Goal: Task Accomplishment & Management: Complete application form

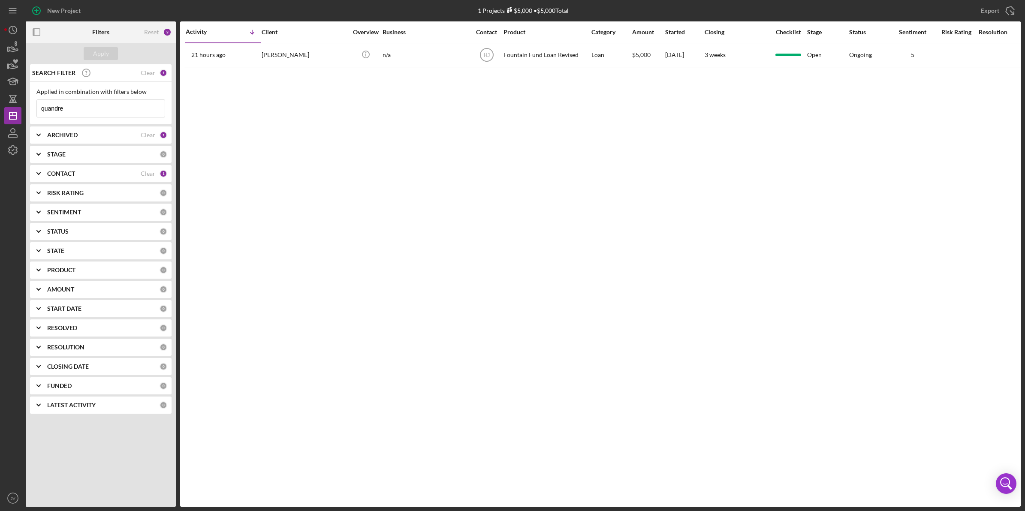
click at [101, 169] on div "CONTACT Clear 1" at bounding box center [107, 173] width 120 height 17
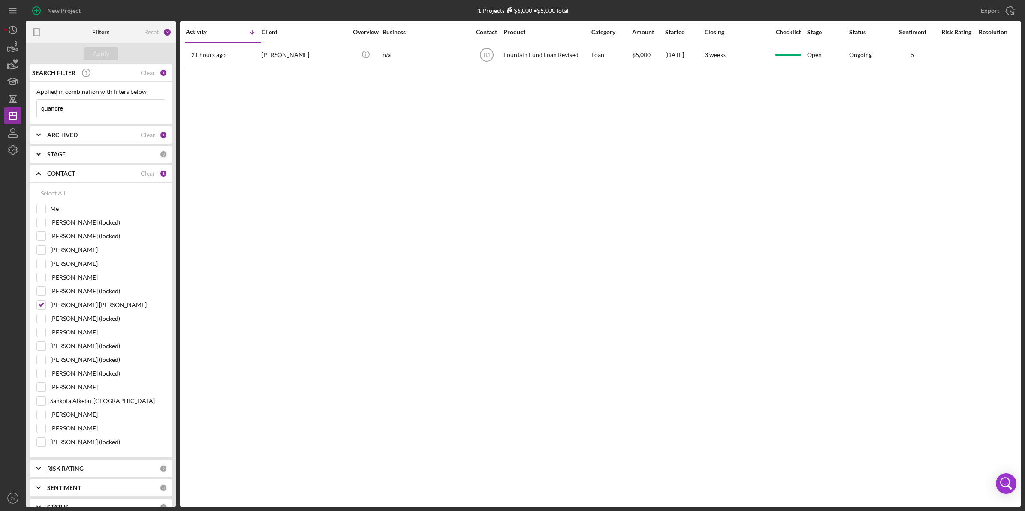
drag, startPoint x: 76, startPoint y: 109, endPoint x: 27, endPoint y: 108, distance: 49.3
click at [27, 108] on div "SEARCH FILTER Clear 1 Applied in combination with filters below quandre Icon/Me…" at bounding box center [101, 285] width 150 height 443
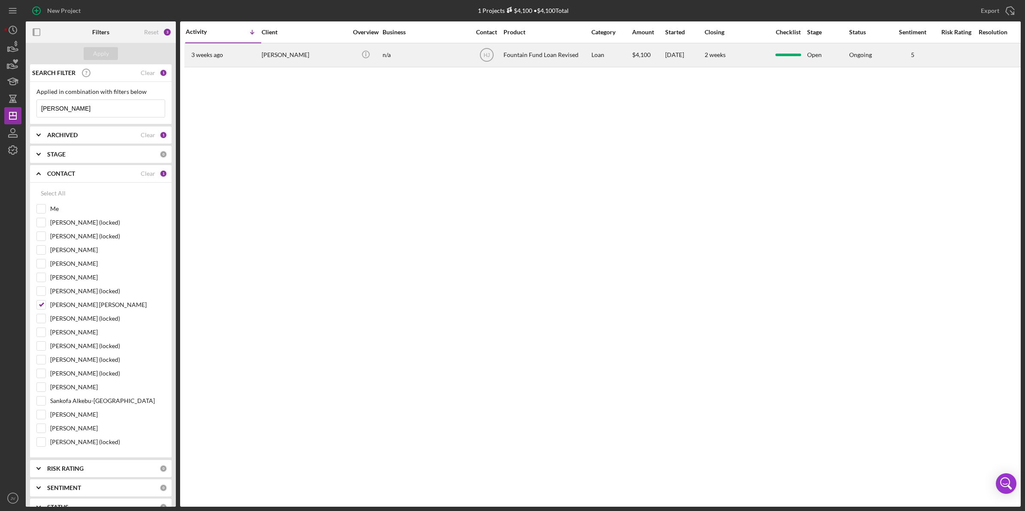
type input "willie"
click at [284, 58] on div "[PERSON_NAME]" at bounding box center [305, 55] width 86 height 23
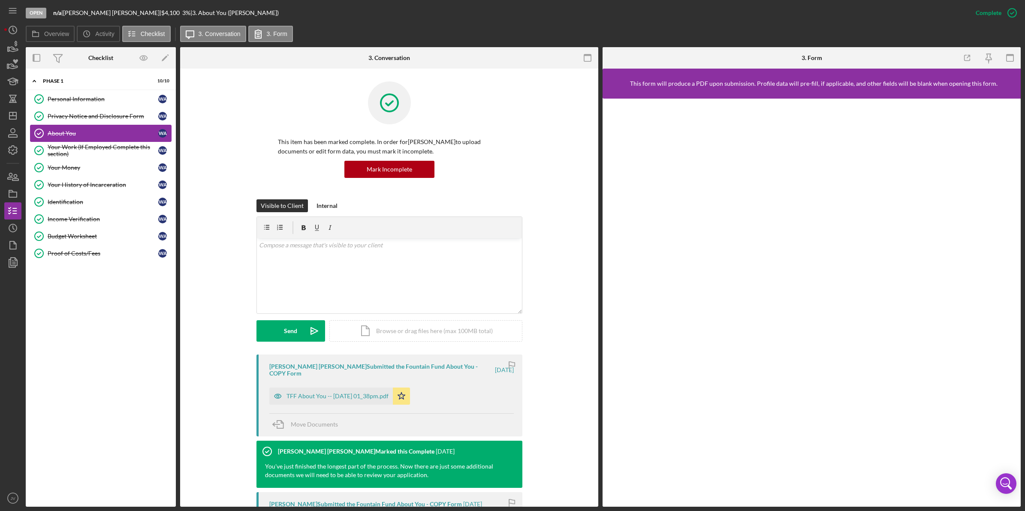
click at [89, 132] on div "About You" at bounding box center [103, 133] width 111 height 7
click at [130, 151] on div "Your Work (If Employed Complete this section)" at bounding box center [103, 151] width 111 height 14
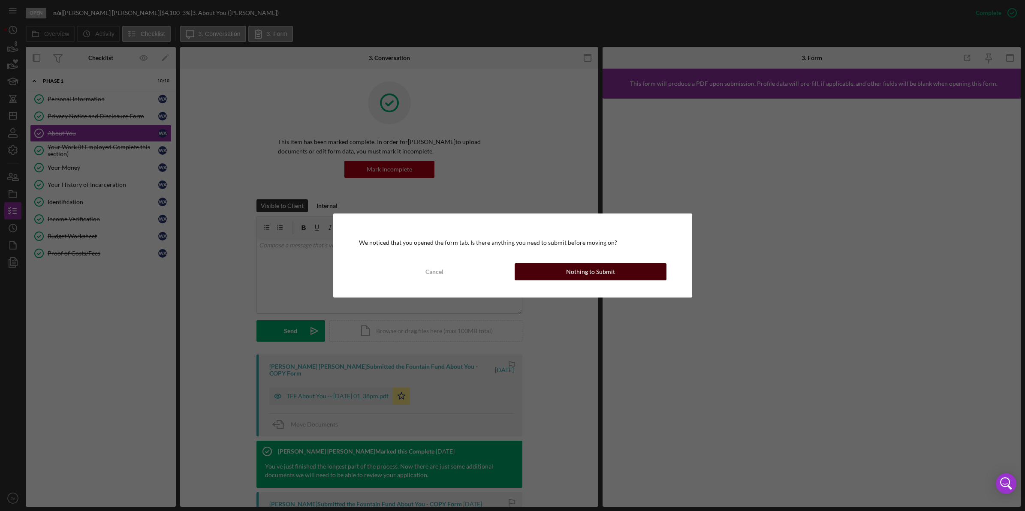
click at [544, 268] on button "Nothing to Submit" at bounding box center [591, 271] width 152 height 17
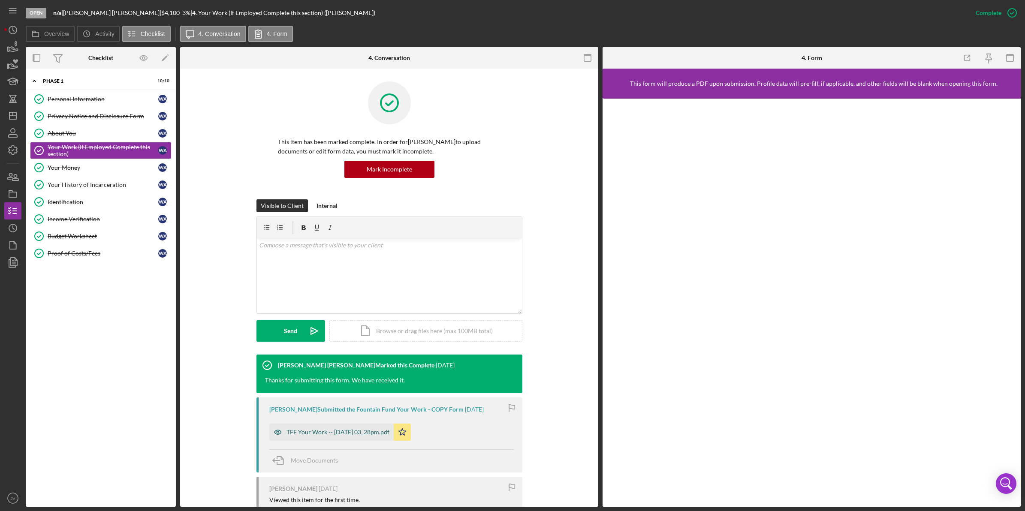
click at [344, 430] on div "TFF Your Work -- 2025-08-05 03_28pm.pdf" at bounding box center [338, 432] width 103 height 7
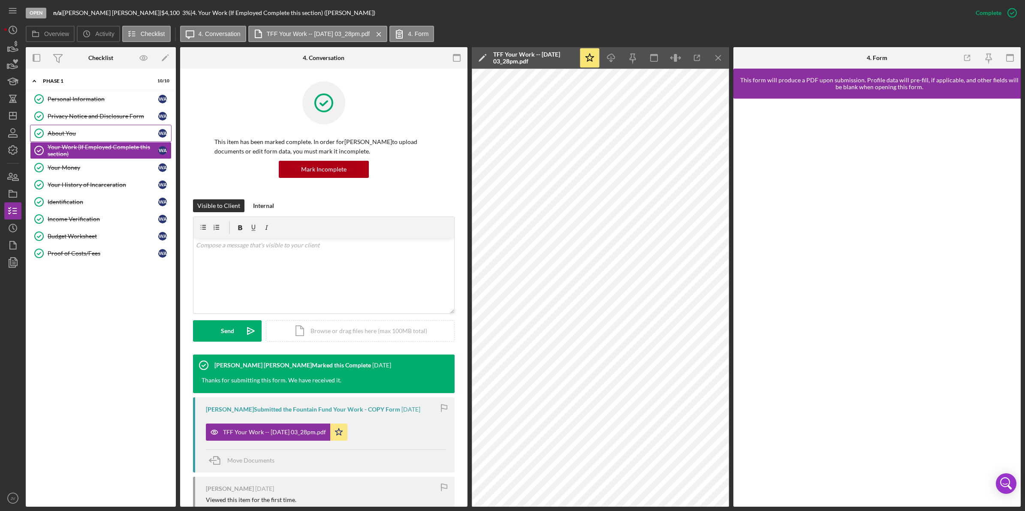
click at [82, 135] on div "About You" at bounding box center [103, 133] width 111 height 7
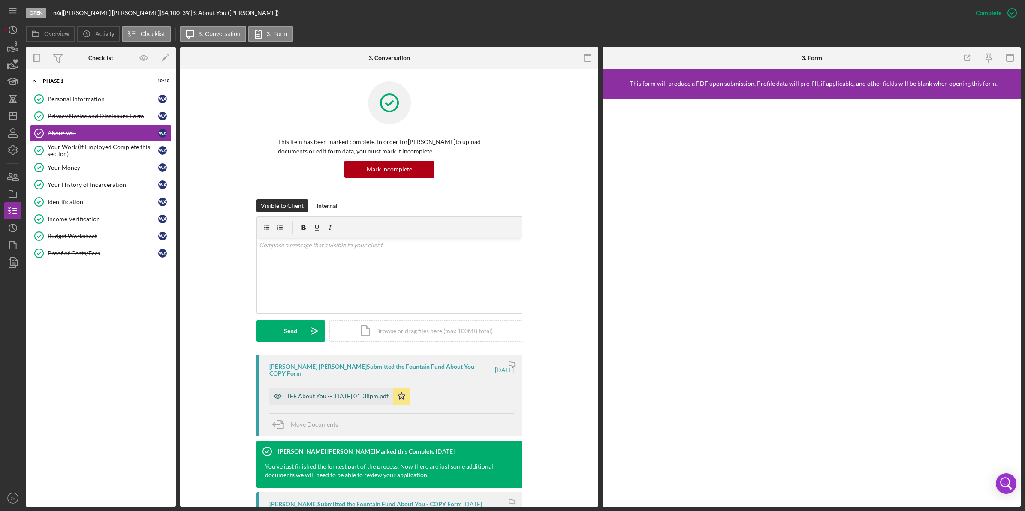
click at [311, 388] on div "TFF About You -- [DATE] 01_38pm.pdf" at bounding box center [331, 396] width 124 height 17
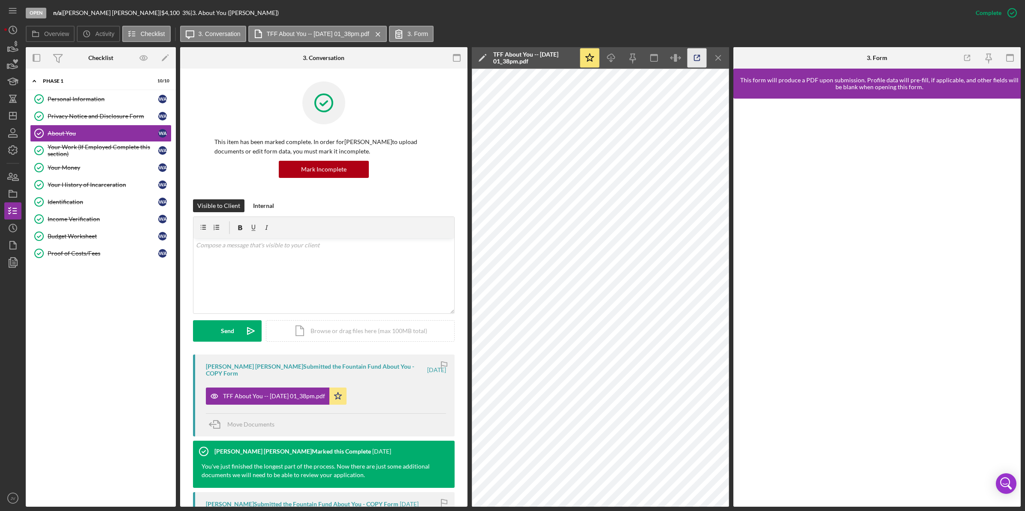
click at [698, 57] on icon "button" at bounding box center [697, 57] width 19 height 19
